Goal: Transaction & Acquisition: Purchase product/service

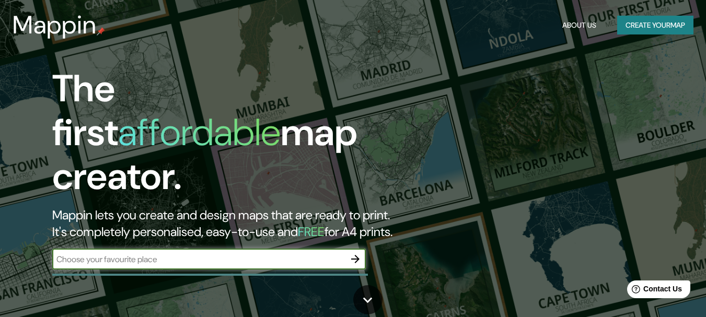
click at [683, 18] on button "Create your map" at bounding box center [656, 25] width 76 height 19
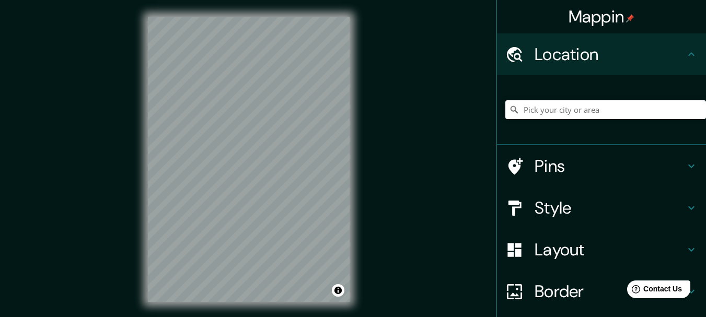
click at [597, 112] on input "Pick your city or area" at bounding box center [606, 109] width 201 height 19
click at [595, 43] on div "Location" at bounding box center [601, 54] width 209 height 42
click at [557, 215] on h4 "Style" at bounding box center [610, 208] width 151 height 21
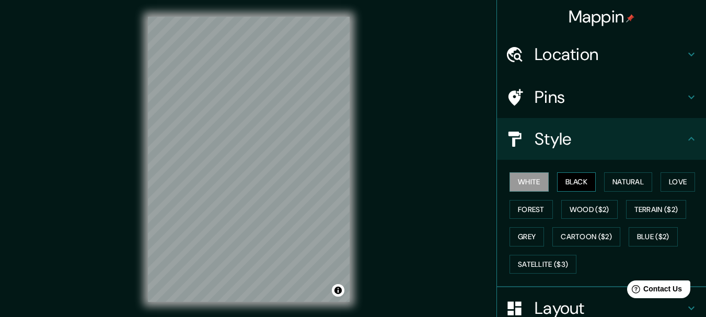
click at [586, 181] on button "Black" at bounding box center [576, 182] width 39 height 19
click at [532, 241] on button "Grey" at bounding box center [527, 236] width 35 height 19
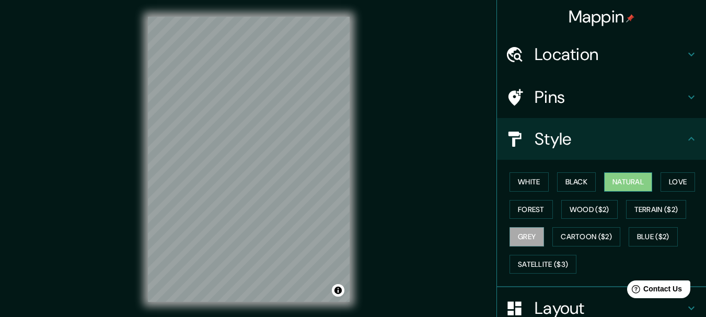
click at [636, 177] on button "Natural" at bounding box center [628, 182] width 48 height 19
click at [522, 212] on button "Forest" at bounding box center [531, 209] width 43 height 19
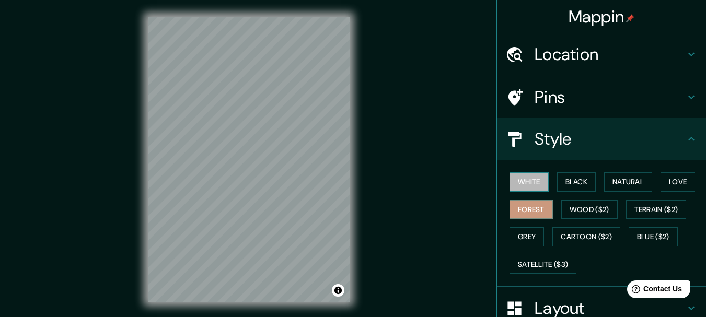
click at [524, 186] on button "White" at bounding box center [529, 182] width 39 height 19
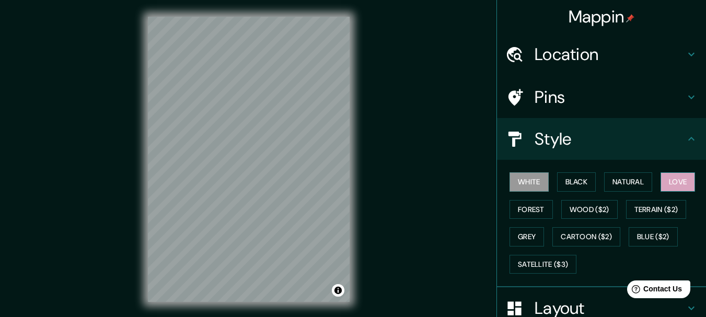
click at [680, 184] on button "Love" at bounding box center [678, 182] width 35 height 19
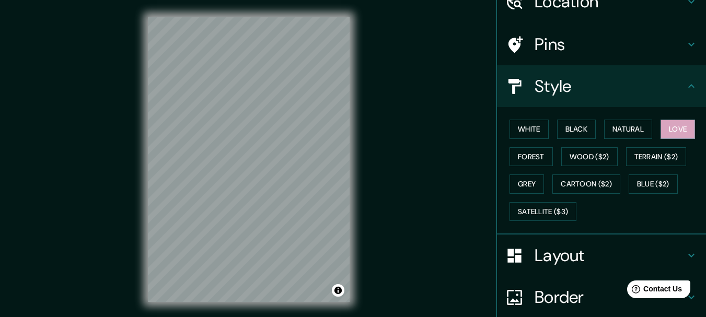
scroll to position [52, 0]
click at [616, 130] on button "Natural" at bounding box center [628, 129] width 48 height 19
click at [627, 84] on h4 "Style" at bounding box center [610, 86] width 151 height 21
click at [688, 84] on icon at bounding box center [691, 87] width 13 height 13
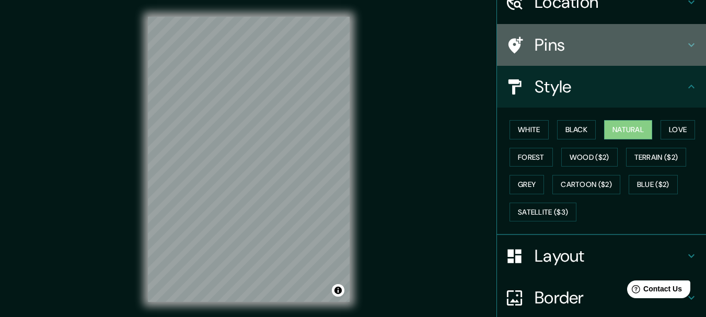
click at [690, 51] on div "Pins" at bounding box center [601, 45] width 209 height 42
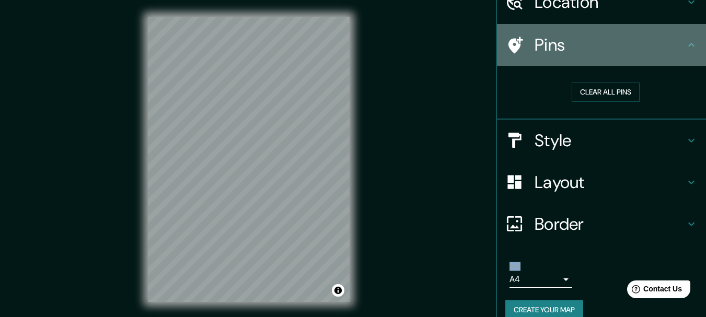
click at [690, 51] on div "Pins" at bounding box center [601, 45] width 209 height 42
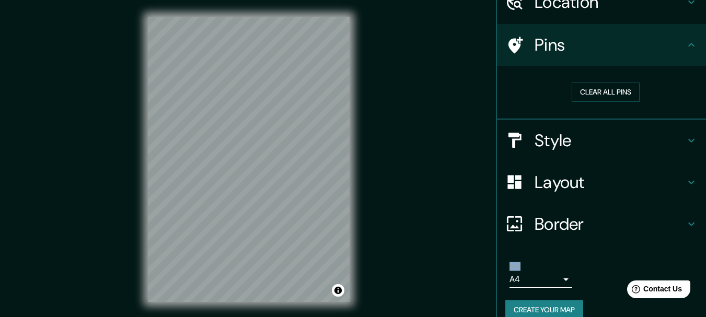
click at [685, 186] on icon at bounding box center [691, 182] width 13 height 13
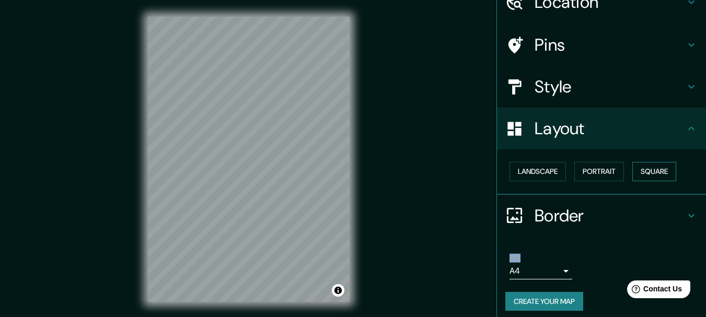
click at [656, 171] on button "Square" at bounding box center [655, 171] width 44 height 19
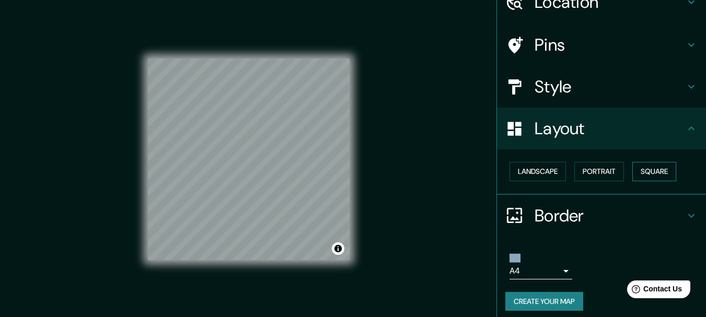
click at [656, 171] on button "Square" at bounding box center [655, 171] width 44 height 19
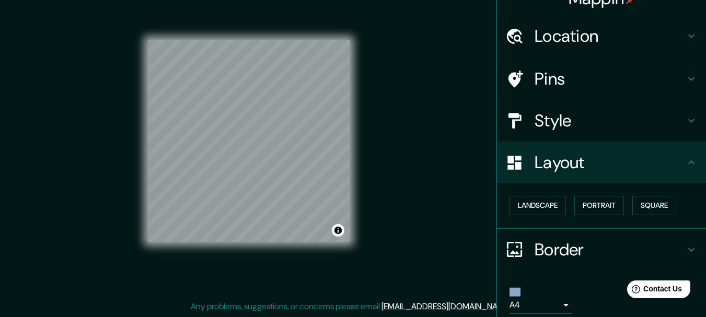
scroll to position [0, 0]
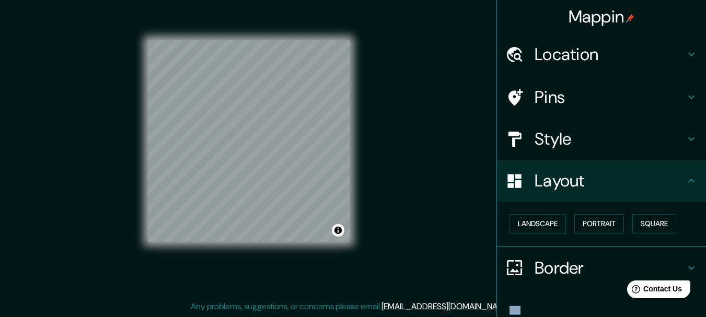
click at [566, 145] on h4 "Style" at bounding box center [610, 139] width 151 height 21
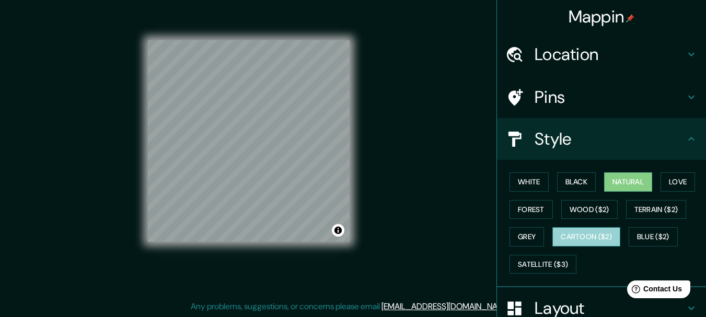
click at [570, 233] on button "Cartoon ($2)" at bounding box center [587, 236] width 68 height 19
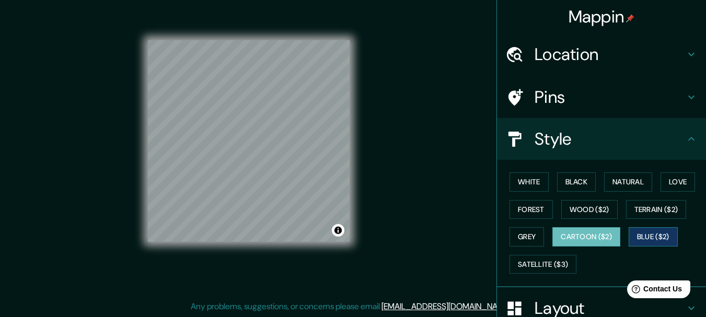
click at [657, 239] on button "Blue ($2)" at bounding box center [653, 236] width 49 height 19
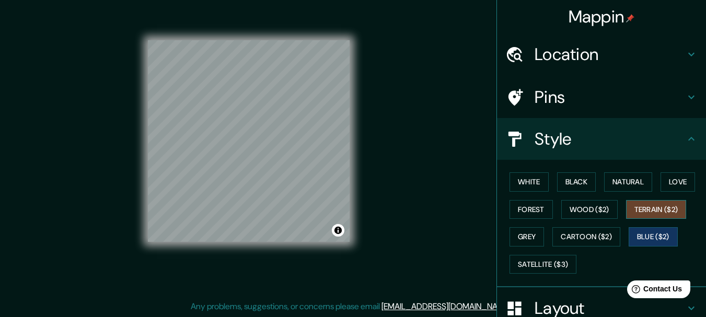
click at [657, 211] on button "Terrain ($2)" at bounding box center [656, 209] width 61 height 19
click at [575, 211] on button "Wood ($2)" at bounding box center [590, 209] width 56 height 19
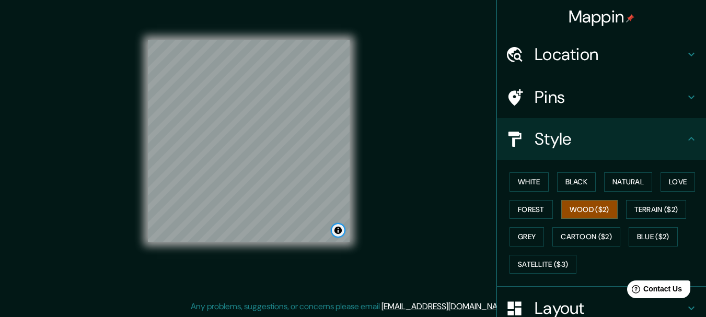
click at [340, 232] on button "Toggle attribution" at bounding box center [338, 230] width 13 height 13
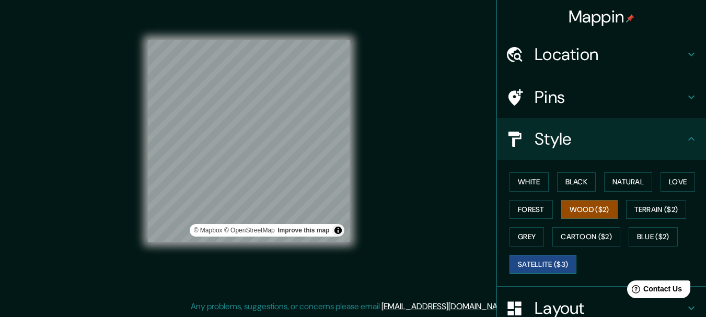
click at [532, 262] on button "Satellite ($3)" at bounding box center [543, 264] width 67 height 19
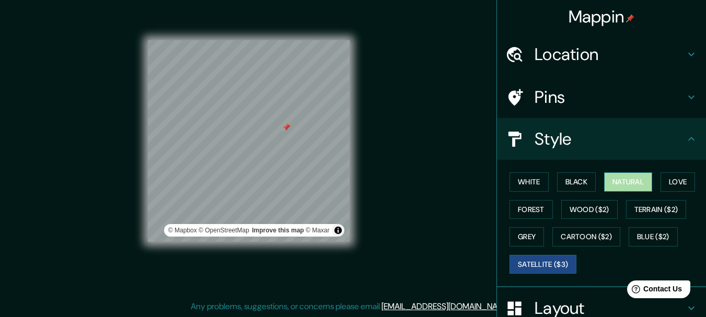
click at [631, 182] on button "Natural" at bounding box center [628, 182] width 48 height 19
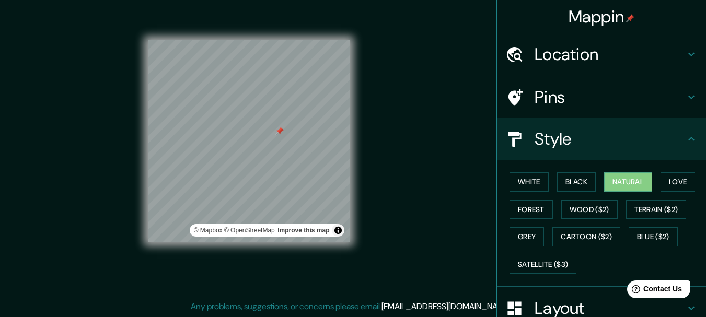
drag, startPoint x: 287, startPoint y: 126, endPoint x: 280, endPoint y: 130, distance: 7.7
click at [280, 130] on div at bounding box center [280, 131] width 8 height 8
click at [521, 209] on button "Forest" at bounding box center [531, 209] width 43 height 19
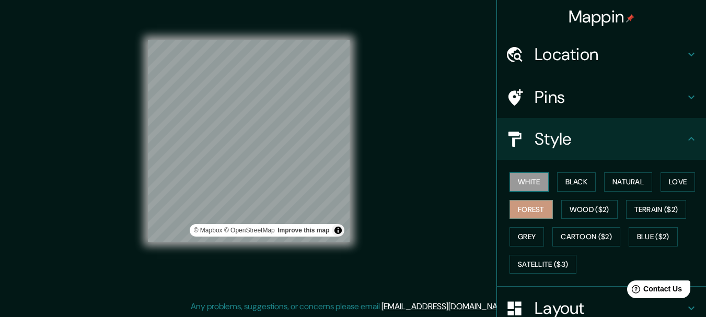
click at [510, 188] on button "White" at bounding box center [529, 182] width 39 height 19
click at [572, 177] on button "Black" at bounding box center [576, 182] width 39 height 19
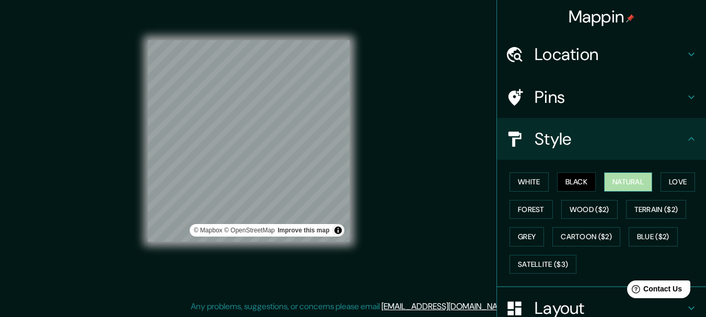
click at [614, 179] on button "Natural" at bounding box center [628, 182] width 48 height 19
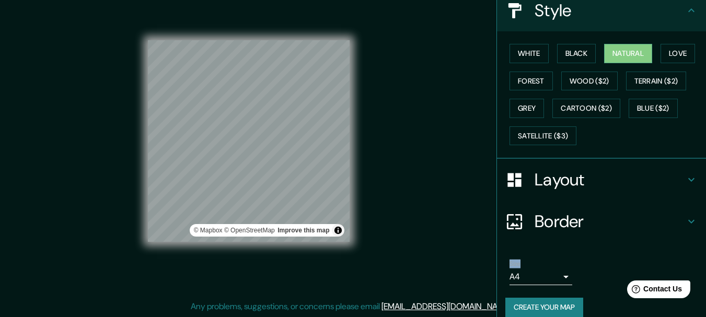
scroll to position [141, 0]
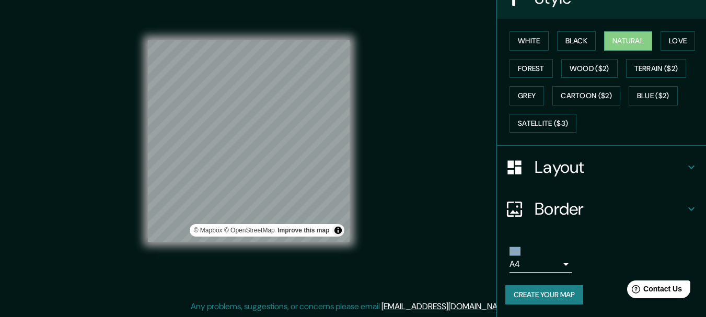
click at [524, 263] on body "Mappin Location Pins Style White Black Natural Love Forest Wood ($2) Terrain ($…" at bounding box center [353, 140] width 706 height 317
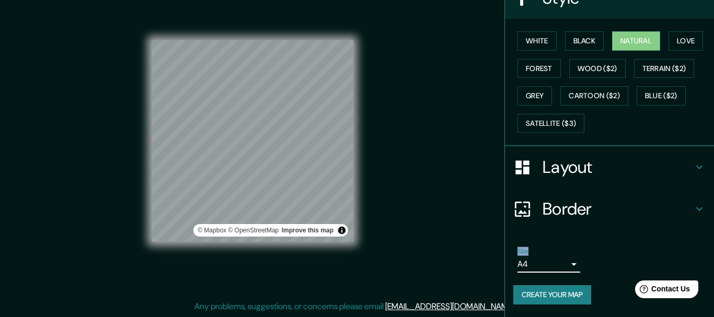
click at [524, 263] on body "Mappin Location Pins Style White Black Natural Love Forest Wood ($2) Terrain ($…" at bounding box center [357, 140] width 714 height 317
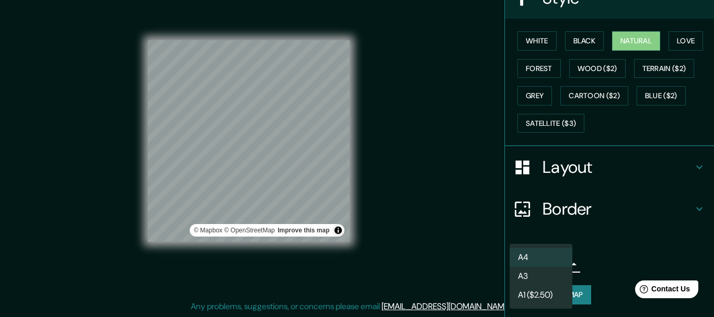
click at [600, 259] on div at bounding box center [357, 158] width 714 height 317
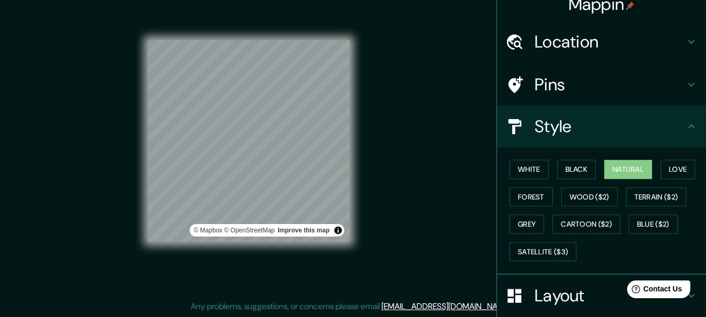
scroll to position [0, 0]
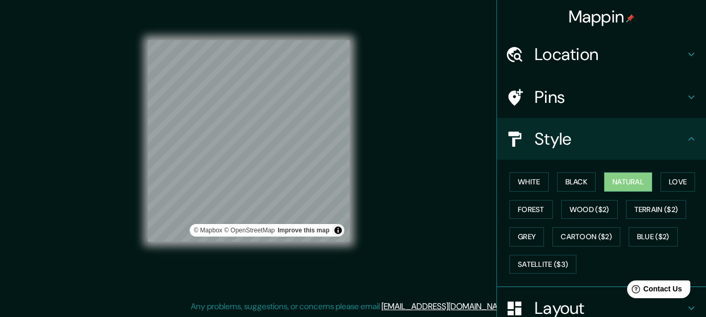
click at [567, 100] on h4 "Pins" at bounding box center [610, 97] width 151 height 21
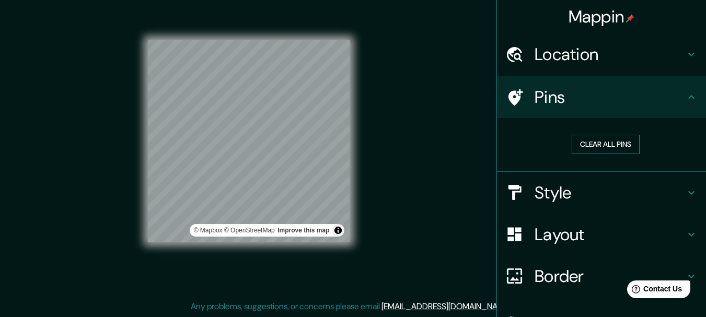
click at [581, 144] on button "Clear all pins" at bounding box center [606, 144] width 68 height 19
click at [338, 228] on button "Toggle attribution" at bounding box center [338, 230] width 13 height 13
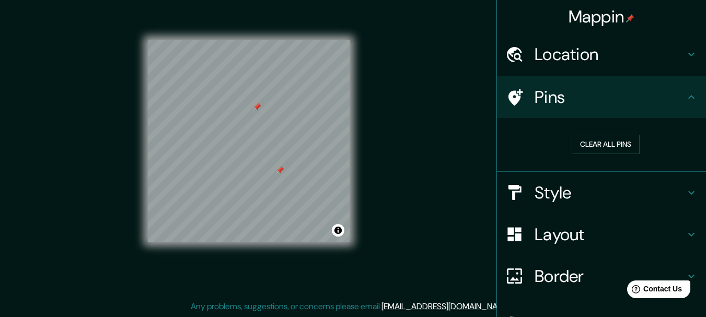
click at [280, 173] on div at bounding box center [280, 170] width 8 height 8
click at [258, 108] on div at bounding box center [257, 107] width 8 height 8
click at [261, 109] on div at bounding box center [262, 108] width 8 height 8
click at [586, 190] on h4 "Style" at bounding box center [610, 192] width 151 height 21
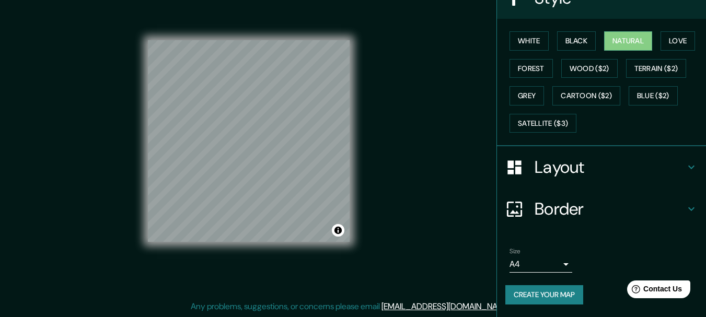
scroll to position [89, 0]
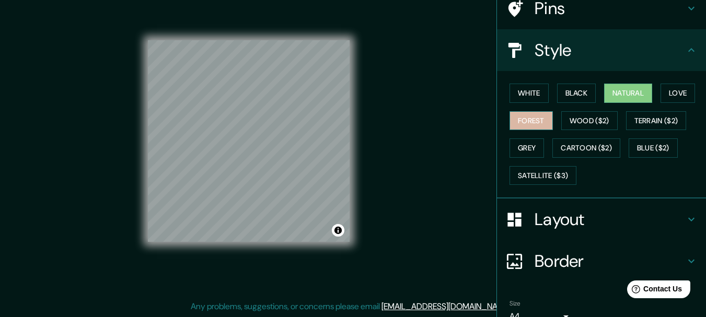
click at [538, 120] on button "Forest" at bounding box center [531, 120] width 43 height 19
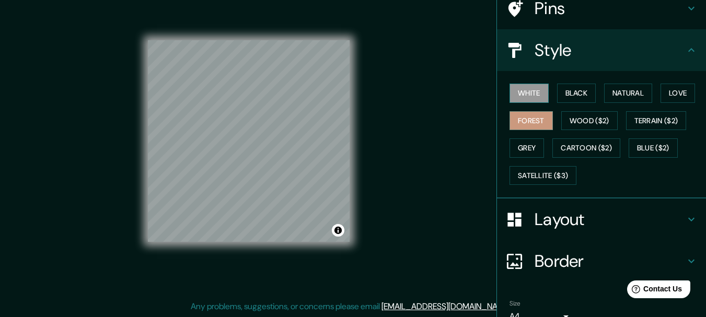
click at [512, 91] on button "White" at bounding box center [529, 93] width 39 height 19
drag, startPoint x: 350, startPoint y: 98, endPoint x: 442, endPoint y: 170, distance: 116.9
click at [442, 170] on div "Mappin Location Pins Style White Black Natural Love Forest Wood ($2) Terrain ($…" at bounding box center [353, 150] width 706 height 336
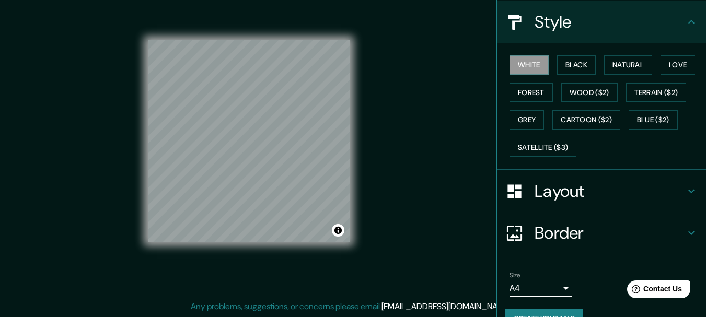
scroll to position [141, 0]
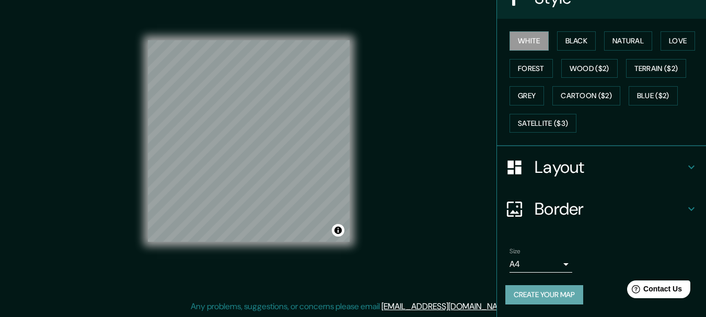
click at [532, 294] on button "Create your map" at bounding box center [545, 294] width 78 height 19
